Goal: Ask a question

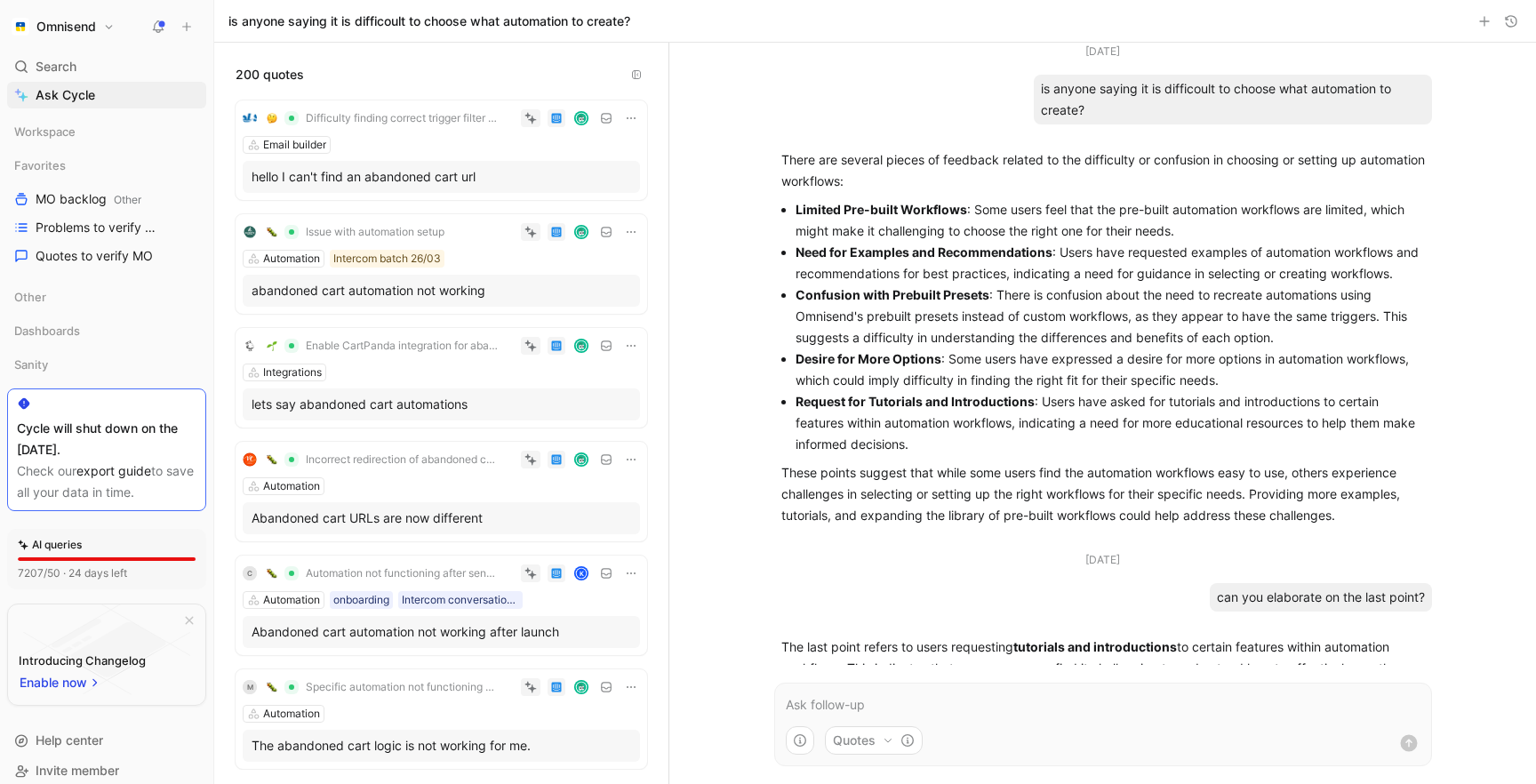
scroll to position [2118, 0]
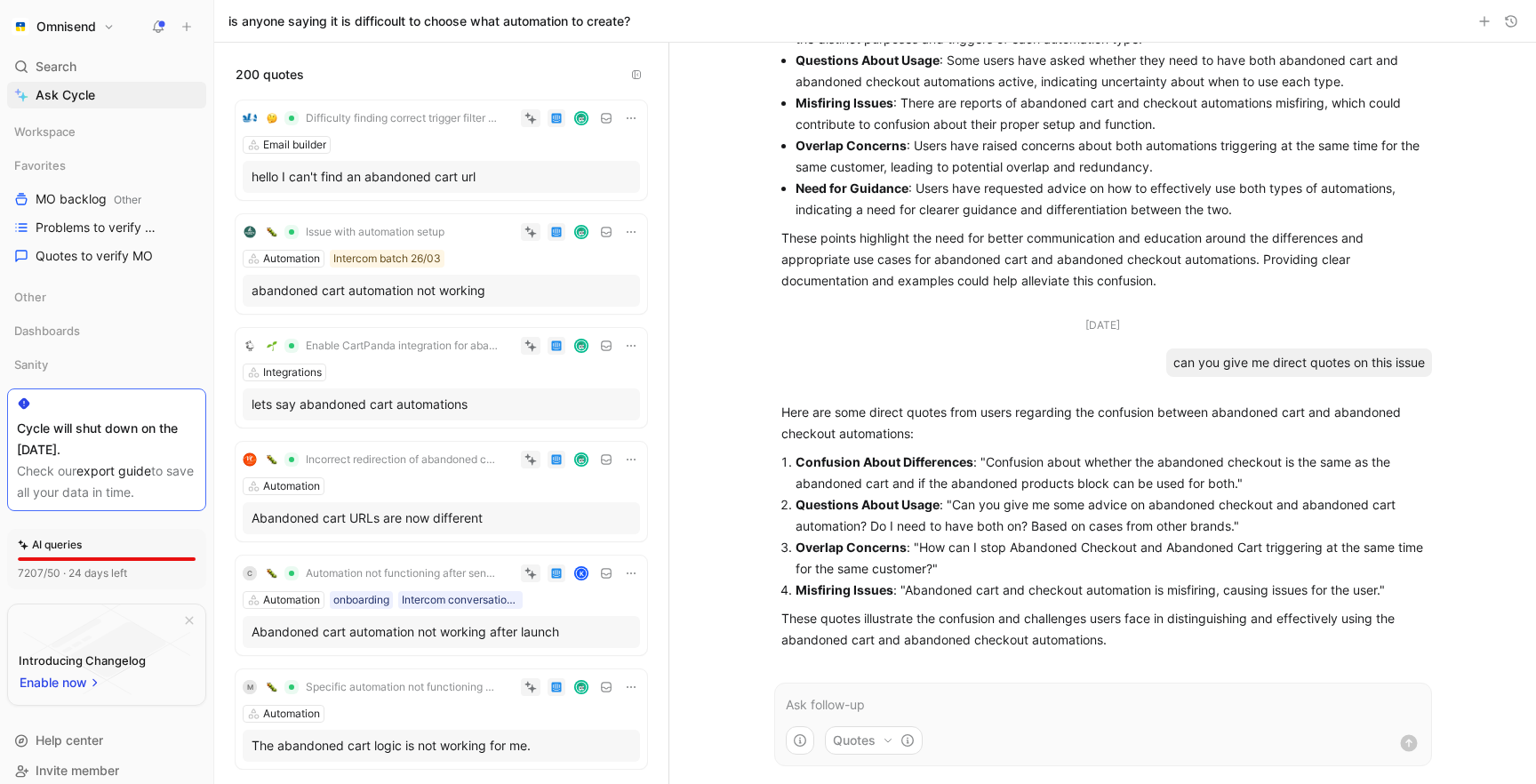
click at [840, 698] on p at bounding box center [1103, 704] width 634 height 21
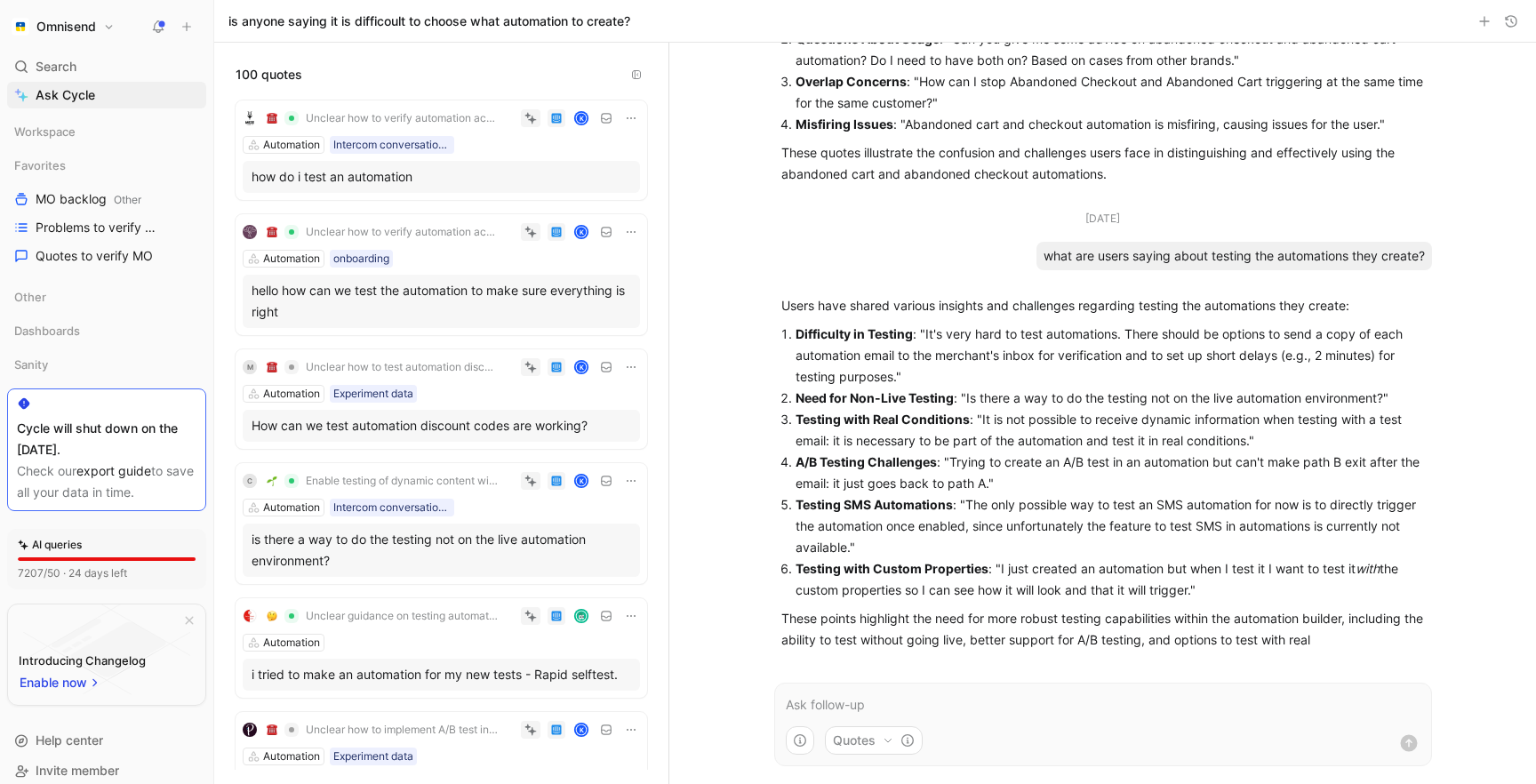
scroll to position [2619, 0]
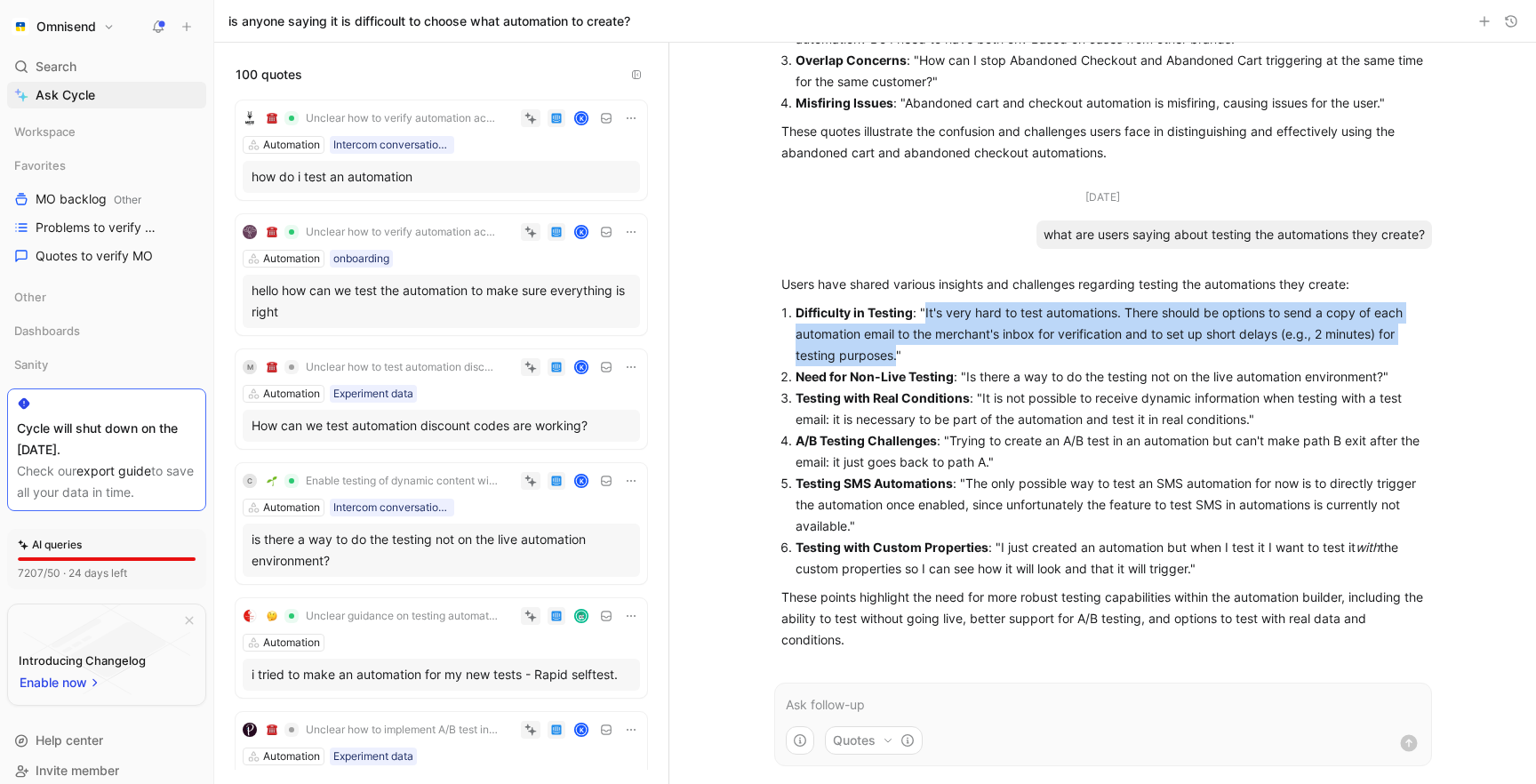
drag, startPoint x: 926, startPoint y: 321, endPoint x: 896, endPoint y: 359, distance: 48.4
click at [896, 359] on p "Difficulty in Testing : "It's very hard to test automations. There should be op…" at bounding box center [1109, 334] width 629 height 64
copy p "It's very hard to test automations. There should be options to send a copy of e…"
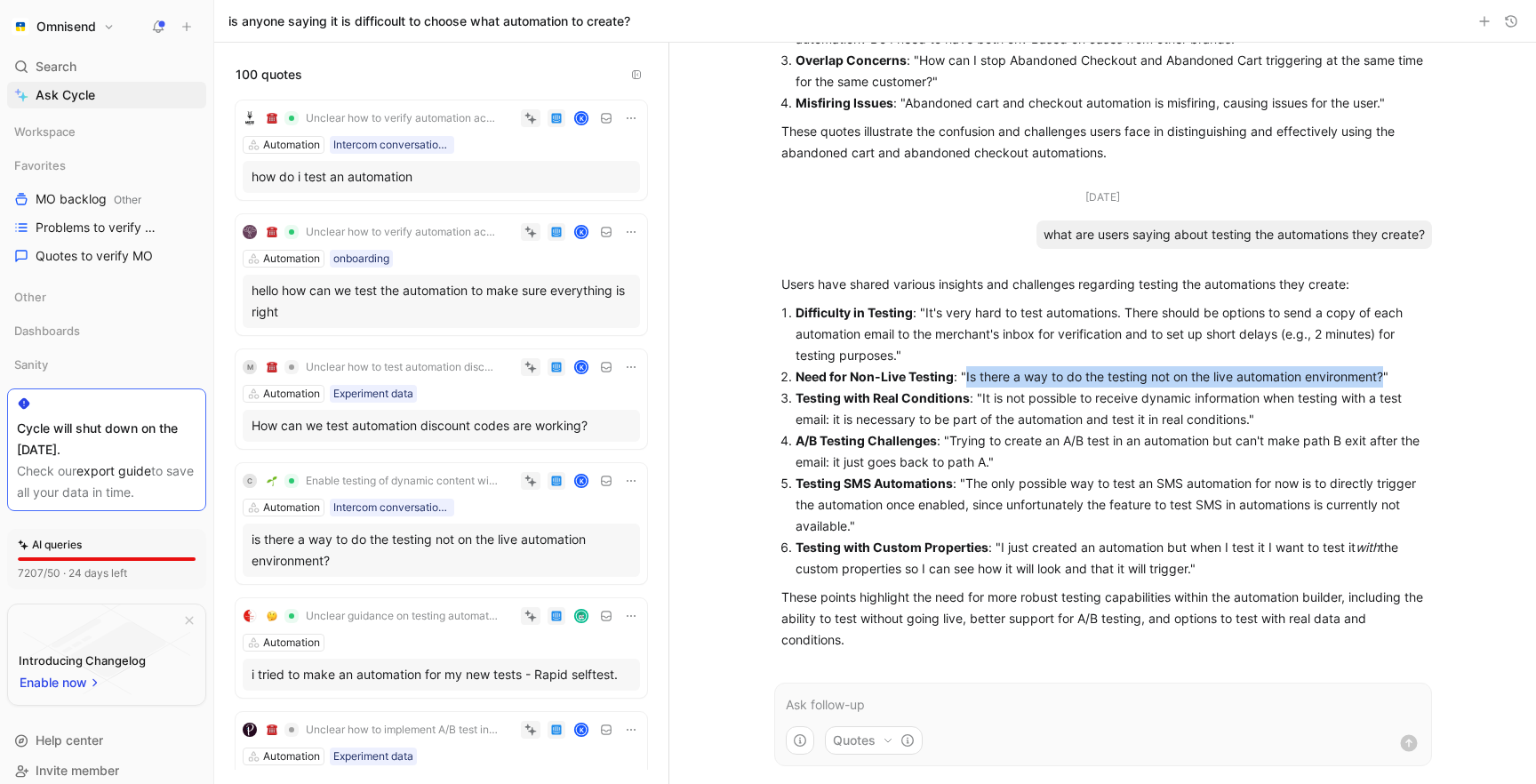
drag, startPoint x: 964, startPoint y: 384, endPoint x: 1388, endPoint y: 381, distance: 424.0
click at [1388, 381] on p "Need for Non-Live Testing : "Is there a way to do the testing not on the live a…" at bounding box center [1109, 376] width 629 height 21
copy p "Is there a way to do the testing not on the live automation environment?"
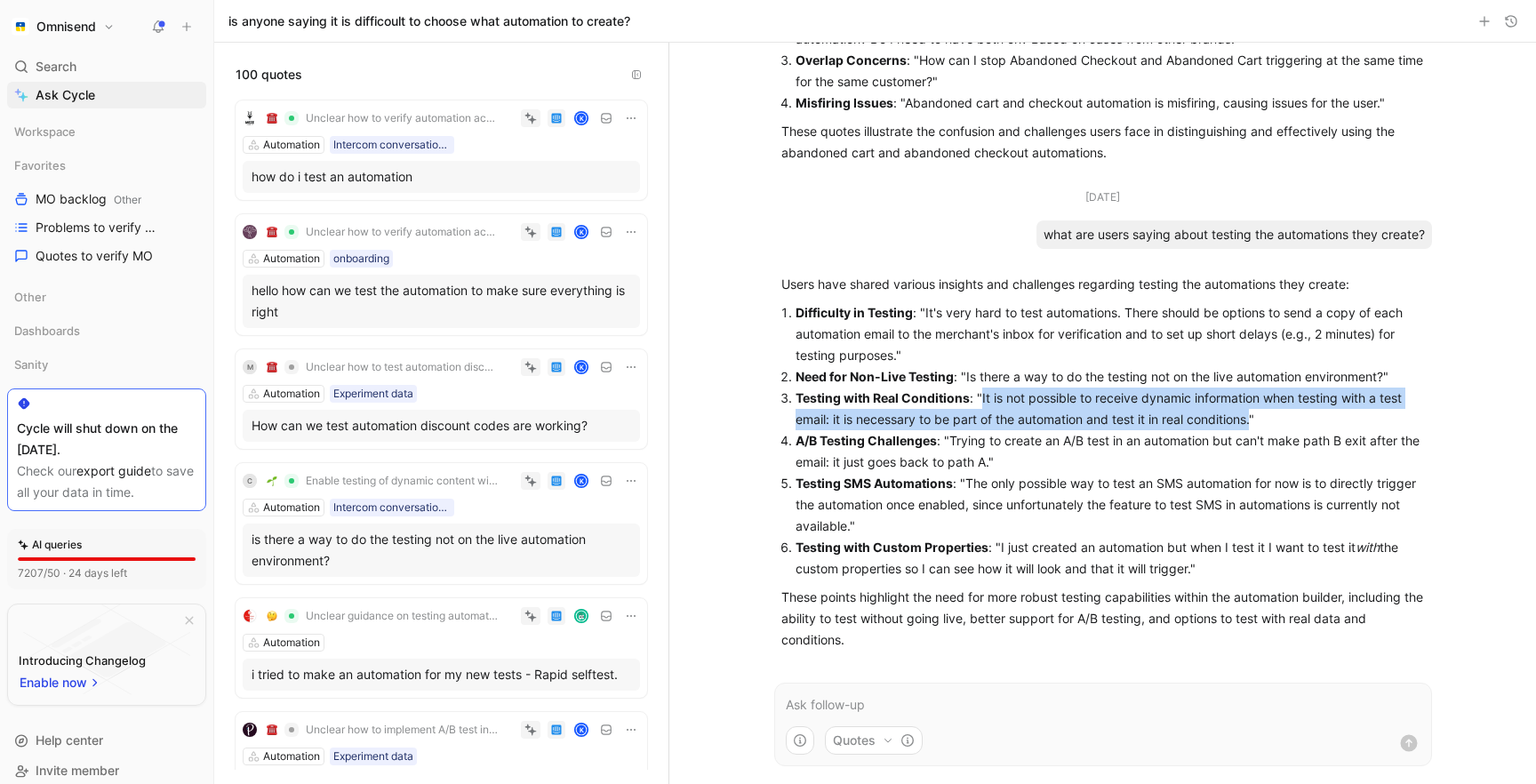
drag, startPoint x: 979, startPoint y: 397, endPoint x: 1257, endPoint y: 419, distance: 278.9
click at [1257, 419] on p "Testing with Real Conditions : "It is not possible to receive dynamic informati…" at bounding box center [1109, 408] width 629 height 43
copy p "It is not possible to receive dynamic information when testing with a test emai…"
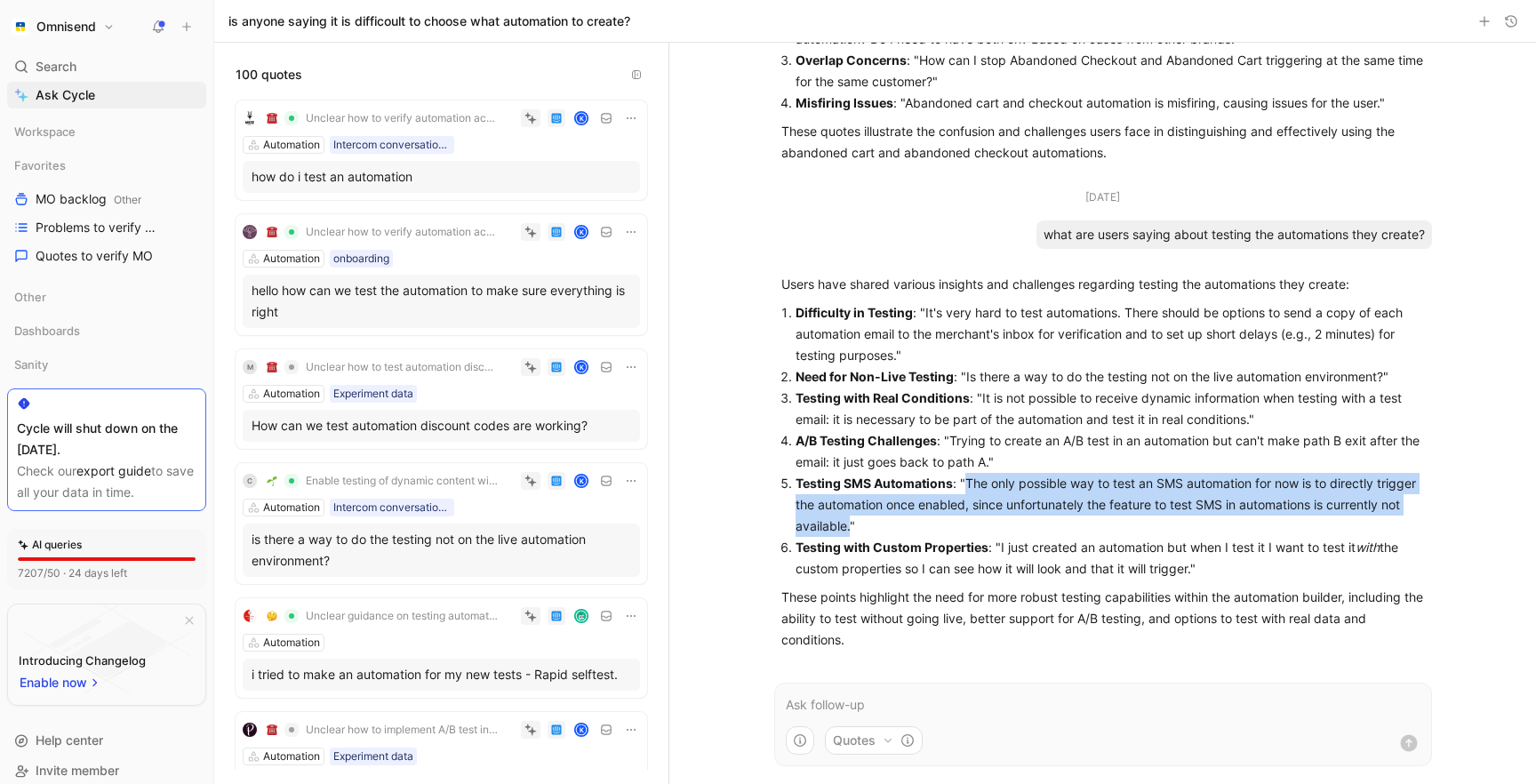
drag, startPoint x: 966, startPoint y: 483, endPoint x: 849, endPoint y: 519, distance: 122.4
click at [849, 519] on p "Testing SMS Automations : "The only possible way to test an SMS automation for …" at bounding box center [1109, 505] width 629 height 64
copy p "The only possible way to test an SMS automation for now is to directly trigger …"
